Goal: Information Seeking & Learning: Learn about a topic

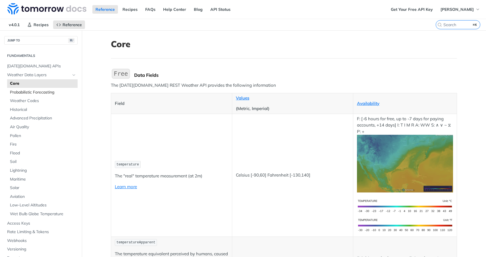
click at [40, 92] on span "Probabilistic Forecasting" at bounding box center [43, 92] width 66 height 6
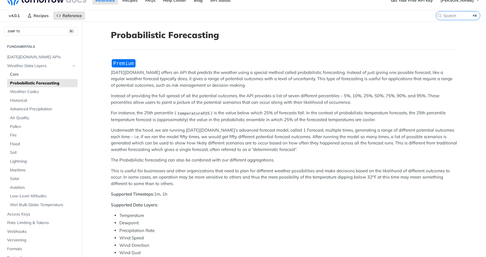
click at [20, 74] on span "Core" at bounding box center [43, 75] width 66 height 6
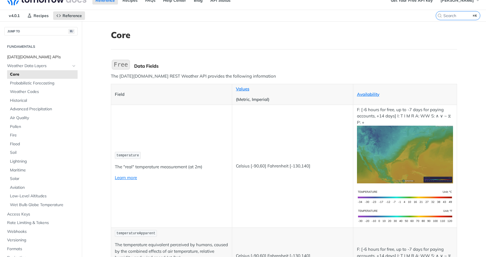
click at [31, 56] on span "[DATE][DOMAIN_NAME] APIs" at bounding box center [41, 57] width 69 height 6
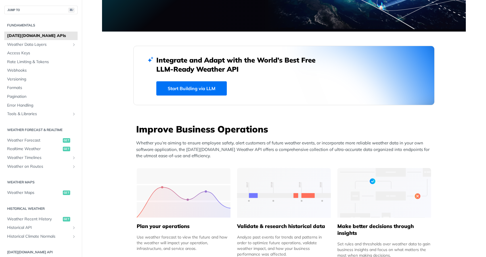
scroll to position [148, 0]
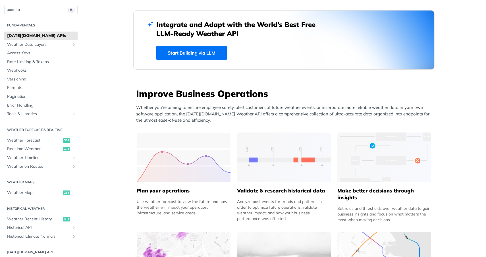
click at [185, 53] on link "Start Building via LLM" at bounding box center [191, 53] width 70 height 14
